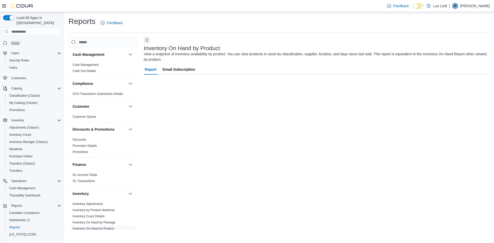
click at [18, 41] on span "Home" at bounding box center [15, 43] width 8 height 4
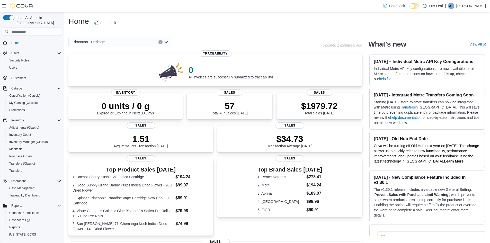
click at [167, 44] on icon "Open list of options" at bounding box center [166, 42] width 4 height 4
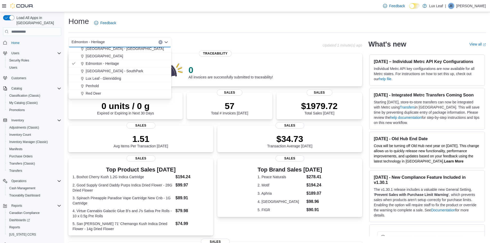
scroll to position [46, 0]
click at [115, 68] on button "Edmonton - SouthPark" at bounding box center [119, 64] width 103 height 7
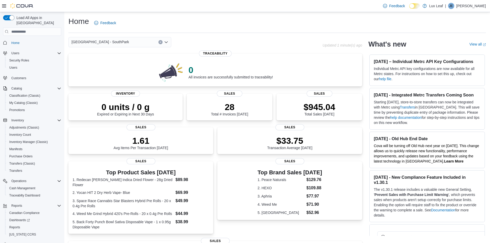
click at [167, 43] on icon "Open list of options" at bounding box center [166, 42] width 4 height 4
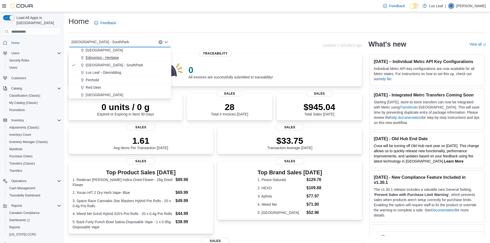
click at [116, 58] on span "Edmonton - Heritage" at bounding box center [102, 57] width 33 height 5
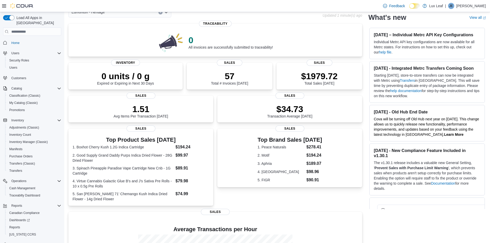
scroll to position [30, 0]
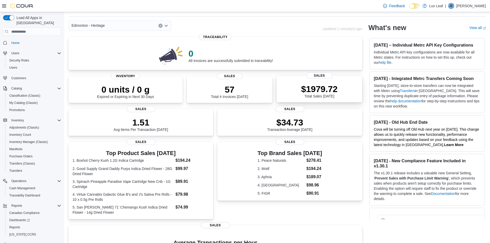
scroll to position [26, 0]
